Goal: Information Seeking & Learning: Learn about a topic

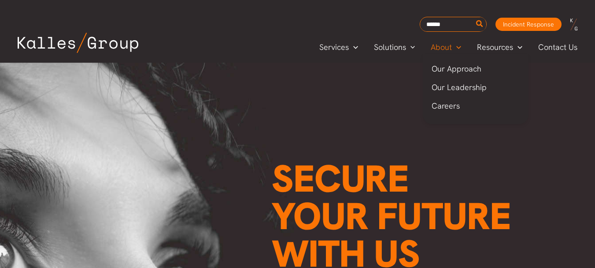
click at [440, 49] on span "About" at bounding box center [441, 47] width 21 height 13
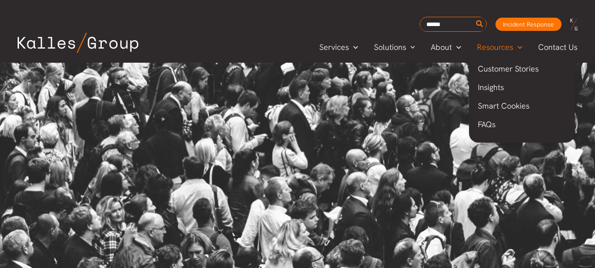
click at [493, 48] on span "Resources" at bounding box center [495, 47] width 36 height 13
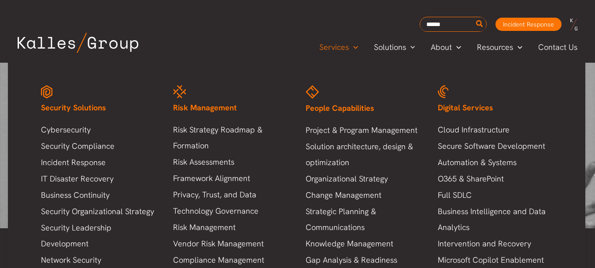
click at [346, 41] on span "Services" at bounding box center [335, 47] width 30 height 13
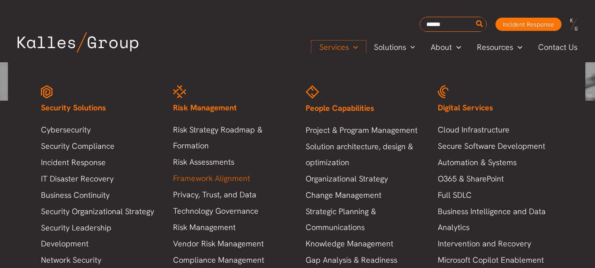
scroll to position [176, 0]
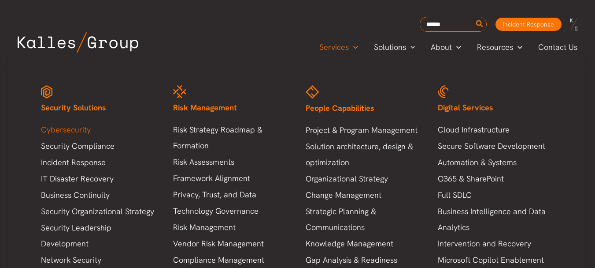
click at [80, 132] on link "Cybersecurity" at bounding box center [98, 130] width 115 height 16
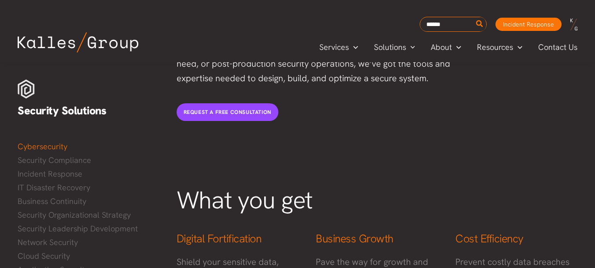
scroll to position [264, 0]
